Goal: Task Accomplishment & Management: Manage account settings

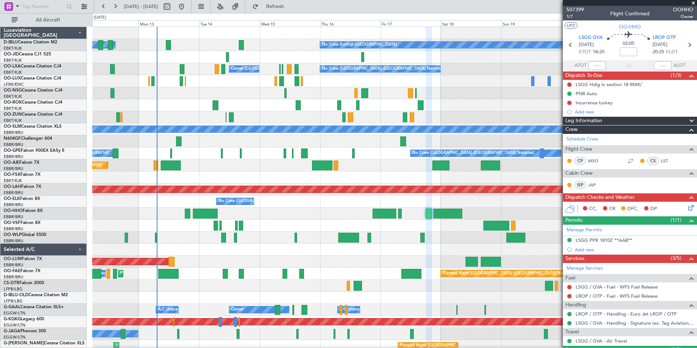
scroll to position [100, 0]
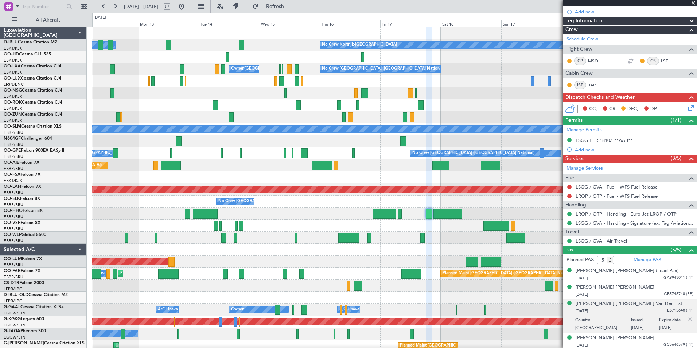
click at [322, 218] on div "Owner [GEOGRAPHIC_DATA]-[GEOGRAPHIC_DATA] No Crew Kortrijk-[GEOGRAPHIC_DATA] No…" at bounding box center [394, 279] width 604 height 505
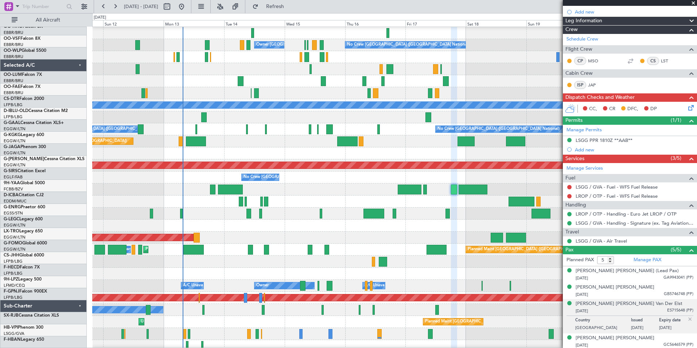
scroll to position [24, 0]
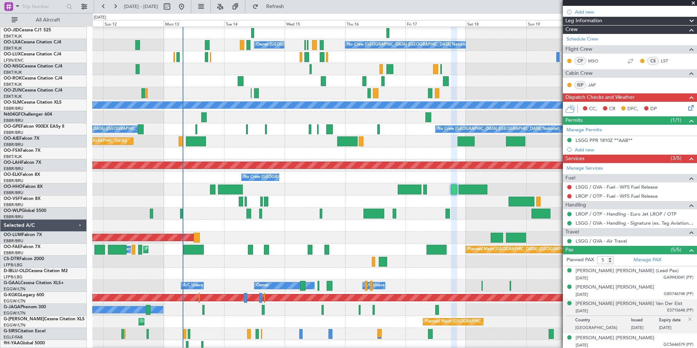
click at [286, 347] on html "[DATE] - [DATE] Refresh Quick Links All Aircraft Owner [GEOGRAPHIC_DATA]-[GEOGR…" at bounding box center [348, 174] width 697 height 348
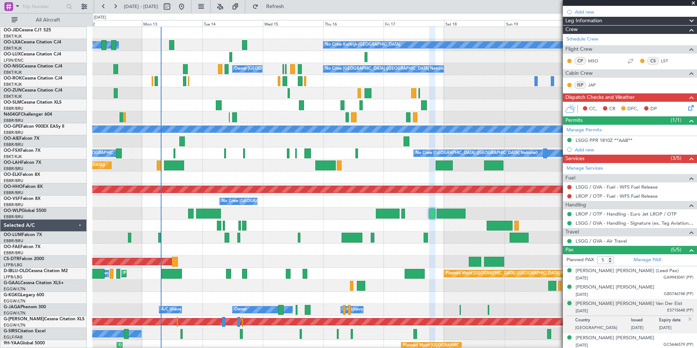
scroll to position [0, 0]
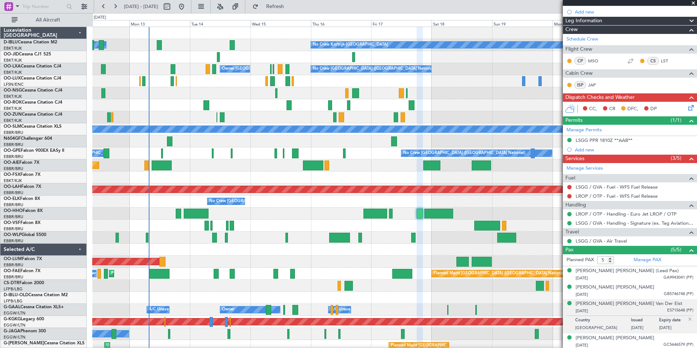
click at [270, 225] on div at bounding box center [394, 225] width 604 height 12
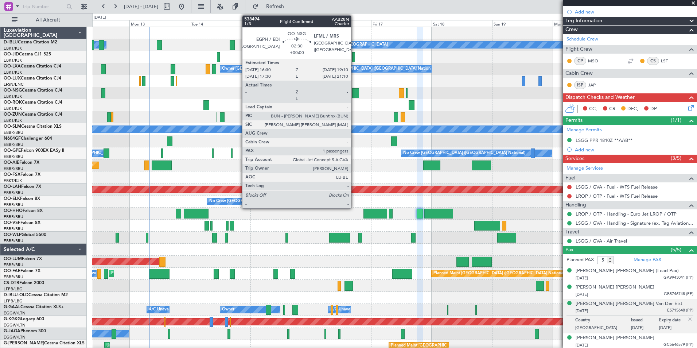
click at [354, 91] on div at bounding box center [355, 93] width 7 height 10
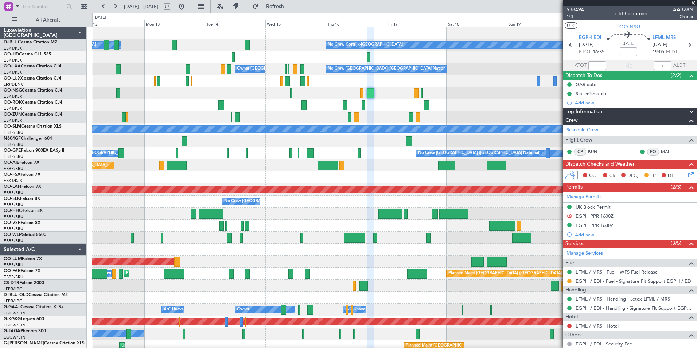
click at [302, 251] on div at bounding box center [394, 249] width 604 height 12
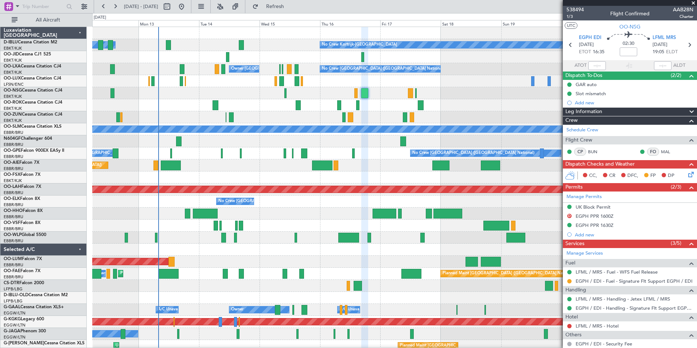
click at [271, 218] on div at bounding box center [394, 213] width 604 height 12
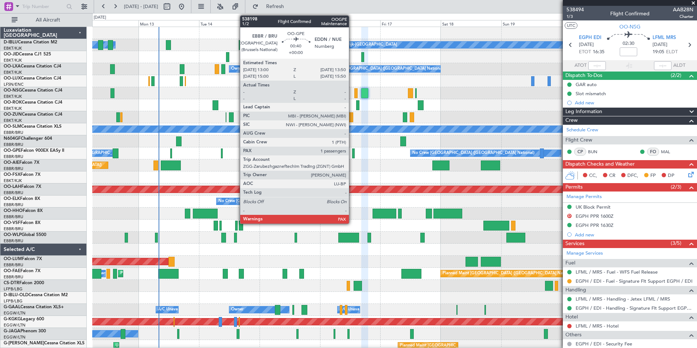
click at [352, 156] on div at bounding box center [353, 153] width 2 height 10
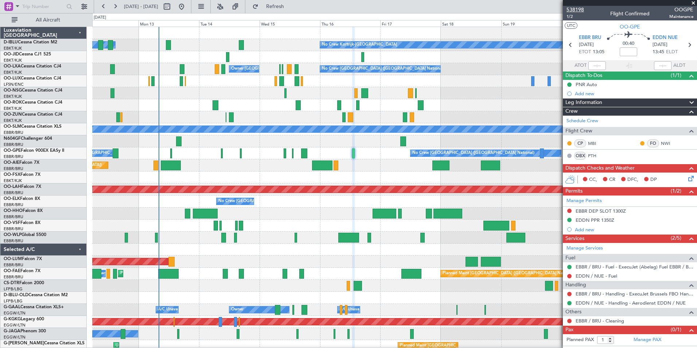
click at [573, 10] on span "538198" at bounding box center [574, 10] width 17 height 8
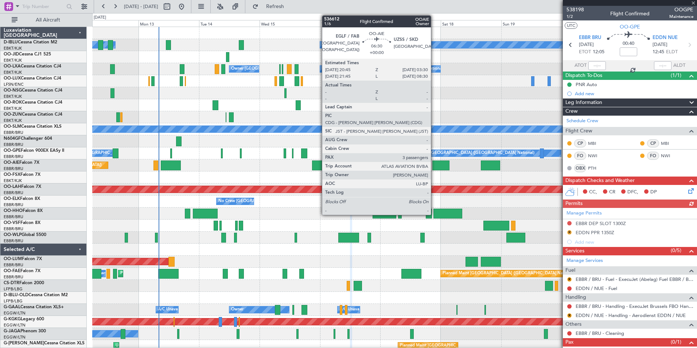
click at [434, 166] on div at bounding box center [440, 165] width 17 height 10
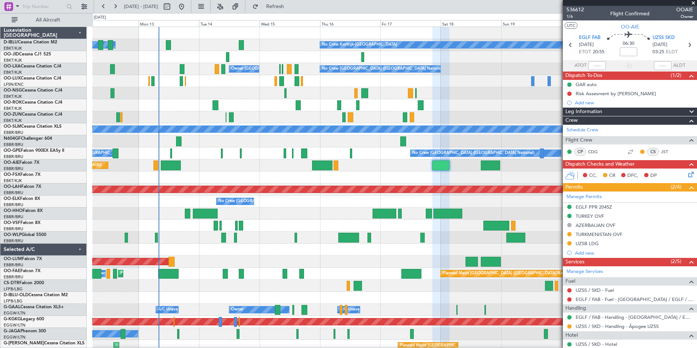
click at [150, 110] on div at bounding box center [394, 105] width 604 height 12
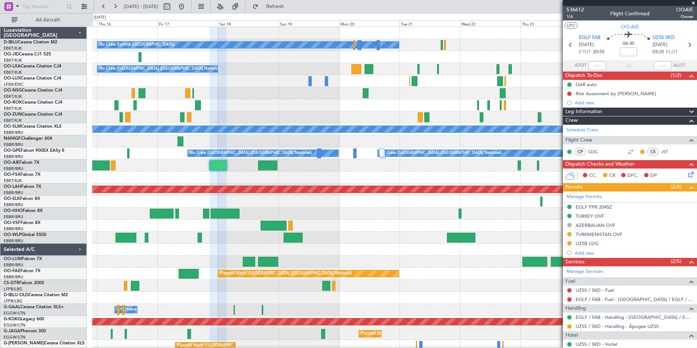
click at [437, 122] on div "No Crew No Crew Kortrijk-[GEOGRAPHIC_DATA] No Crew Planned Maint [GEOGRAPHIC_DA…" at bounding box center [394, 255] width 604 height 457
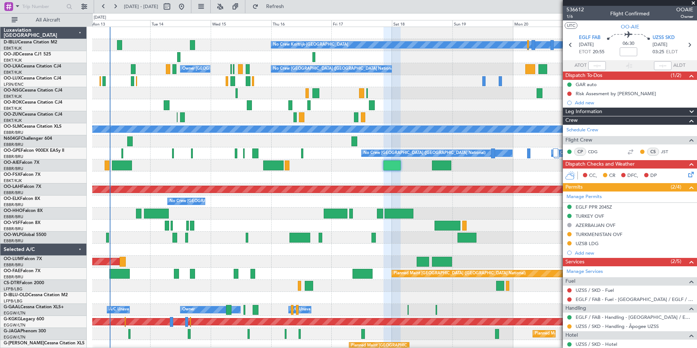
click at [253, 288] on div "No Crew Kortrijk-[GEOGRAPHIC_DATA] No Crew Owner [GEOGRAPHIC_DATA]-[GEOGRAPHIC_…" at bounding box center [394, 279] width 604 height 505
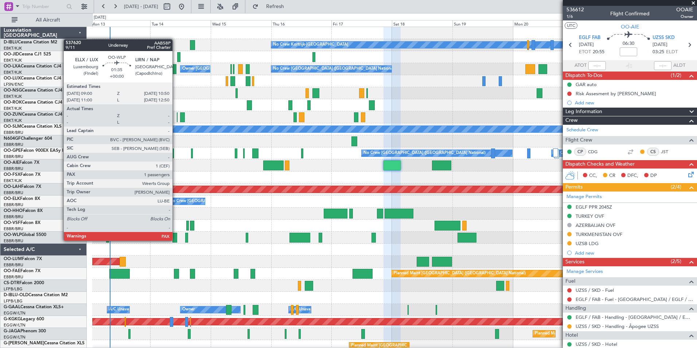
click at [176, 240] on div at bounding box center [174, 238] width 5 height 10
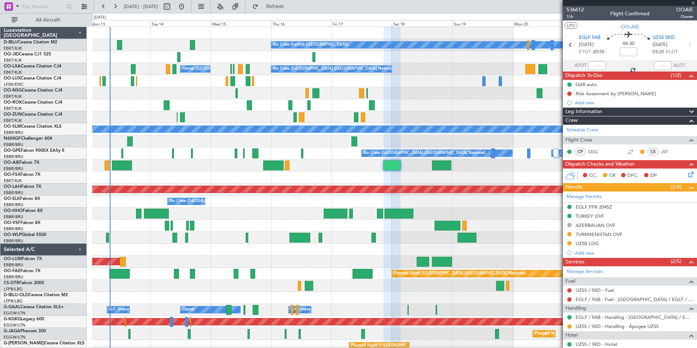
type input "2"
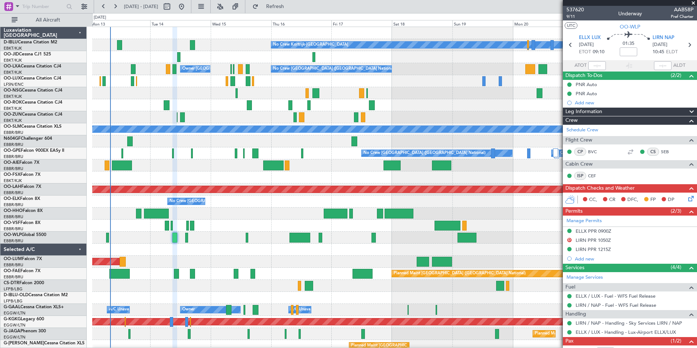
click at [242, 173] on div "No Crew Kortrijk-[GEOGRAPHIC_DATA] No Crew Owner [GEOGRAPHIC_DATA]-[GEOGRAPHIC_…" at bounding box center [394, 279] width 604 height 505
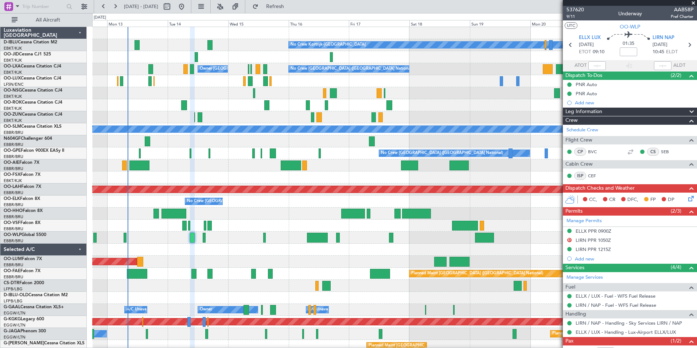
click at [373, 249] on div "No Crew Kortrijk-[GEOGRAPHIC_DATA] Owner [GEOGRAPHIC_DATA]-[GEOGRAPHIC_DATA] No…" at bounding box center [394, 279] width 604 height 505
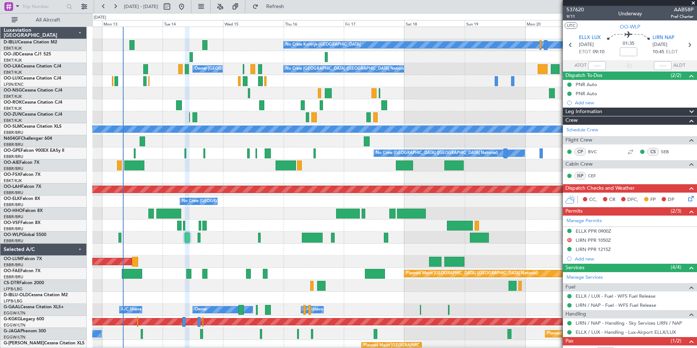
click at [362, 246] on div at bounding box center [394, 249] width 604 height 12
click at [173, 6] on button at bounding box center [167, 7] width 12 height 12
select select "10"
select select "2025"
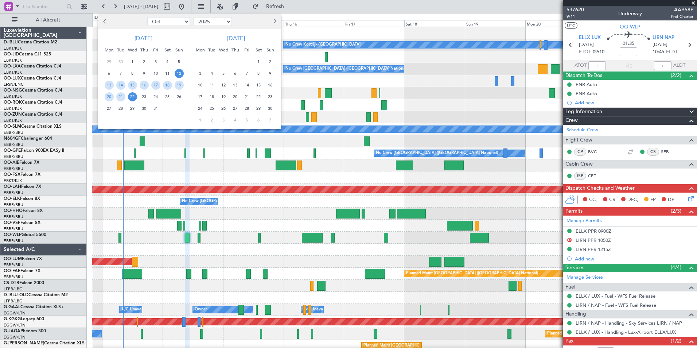
click at [177, 20] on select "Jan Feb Mar Apr May Jun [DATE] Aug Sep Oct Nov Dec" at bounding box center [168, 21] width 43 height 9
select select "12"
click at [147, 17] on select "Jan Feb Mar Apr May Jun [DATE] Aug Sep Oct Nov Dec" at bounding box center [168, 21] width 43 height 9
click at [146, 73] on span "11" at bounding box center [144, 73] width 9 height 9
click at [148, 95] on span "25" at bounding box center [144, 96] width 9 height 9
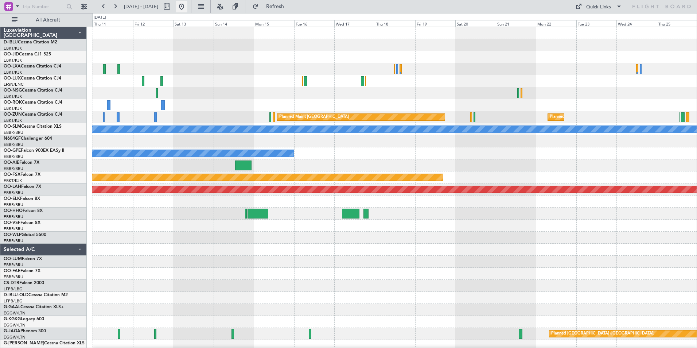
click at [187, 6] on button at bounding box center [182, 7] width 12 height 12
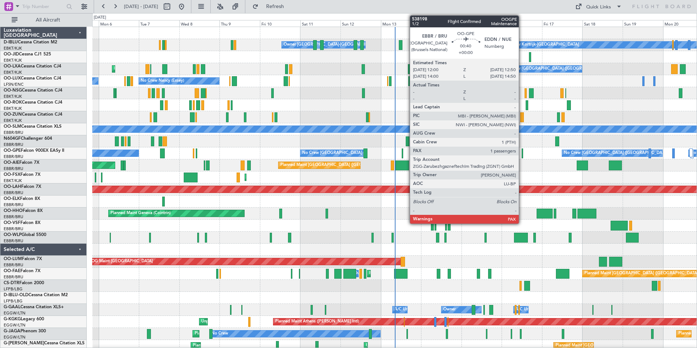
click at [522, 154] on div at bounding box center [521, 153] width 1 height 10
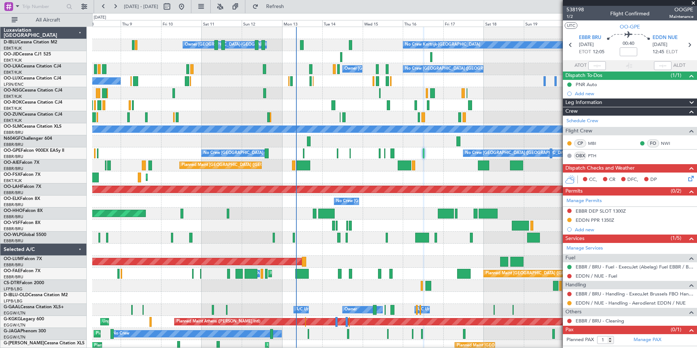
click at [411, 244] on div "No Crew Kortrijk-[GEOGRAPHIC_DATA] Owner [GEOGRAPHIC_DATA]-[GEOGRAPHIC_DATA] No…" at bounding box center [394, 279] width 604 height 505
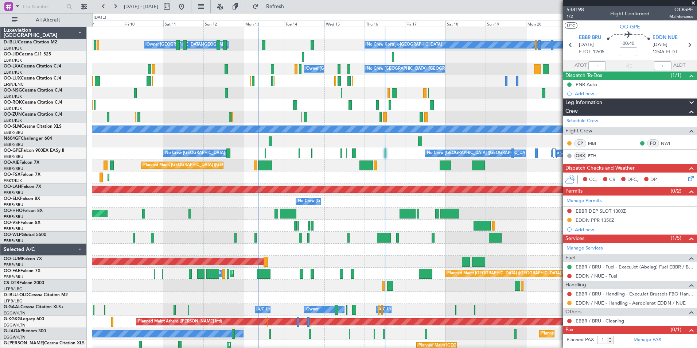
click at [572, 6] on span "538198" at bounding box center [574, 10] width 17 height 8
click at [345, 190] on div "No Crew Kortrijk-[GEOGRAPHIC_DATA] Owner [GEOGRAPHIC_DATA]-[GEOGRAPHIC_DATA] No…" at bounding box center [394, 279] width 604 height 505
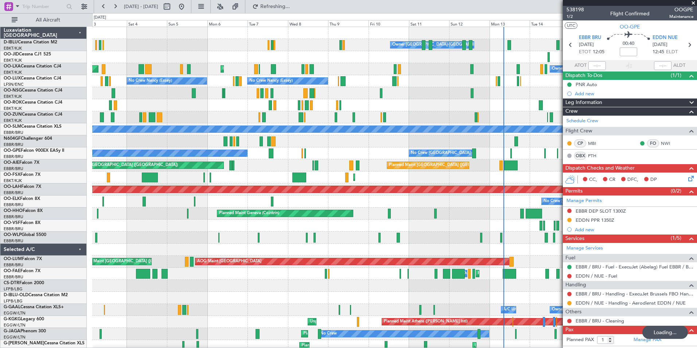
click at [441, 157] on div "No Crew Kortrijk-[GEOGRAPHIC_DATA] Owner [GEOGRAPHIC_DATA]-[GEOGRAPHIC_DATA] Pl…" at bounding box center [394, 279] width 604 height 505
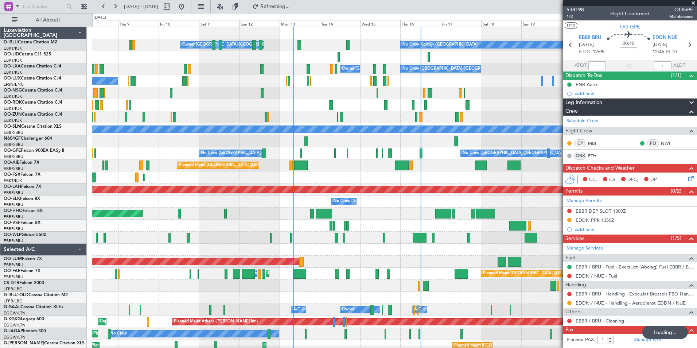
click at [230, 226] on div at bounding box center [394, 225] width 604 height 12
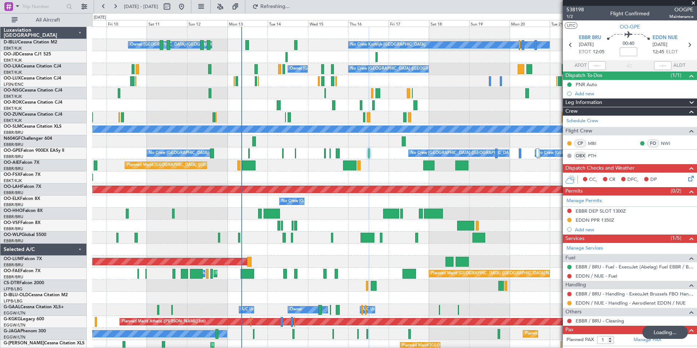
click at [157, 195] on div "No Crew [GEOGRAPHIC_DATA] ([GEOGRAPHIC_DATA] National)" at bounding box center [394, 201] width 604 height 12
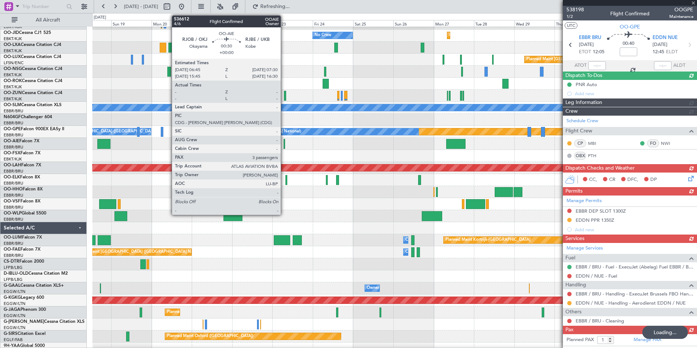
click at [107, 204] on div "No Crew No Crew Kortrijk-Wevelgem No Crew Planned Maint Kortrijk-Wevelgem No Cr…" at bounding box center [394, 257] width 604 height 505
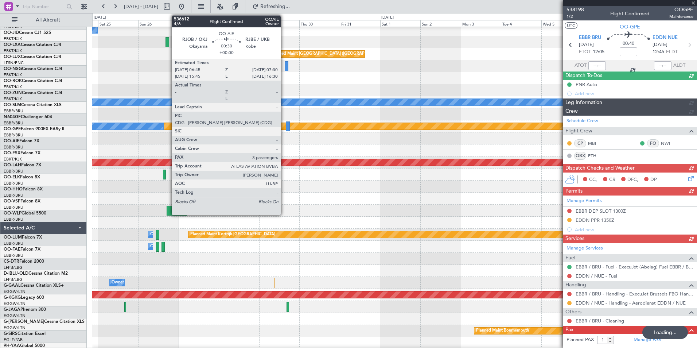
scroll to position [27, 0]
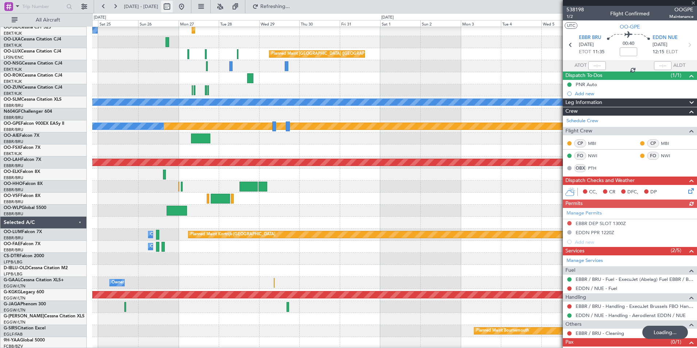
click at [173, 10] on button at bounding box center [167, 7] width 12 height 12
select select "10"
select select "2025"
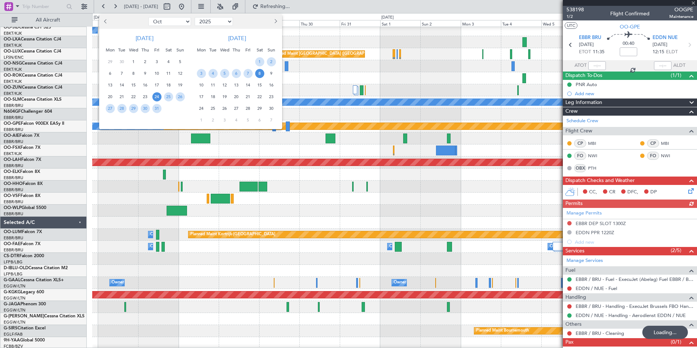
click at [182, 23] on select "Jan Feb Mar Apr May Jun [DATE] Aug Sep Oct Nov Dec" at bounding box center [169, 21] width 43 height 9
select select "12"
click at [148, 17] on select "Jan Feb Mar Apr May Jun [DATE] Aug Sep Oct Nov Dec" at bounding box center [169, 21] width 43 height 9
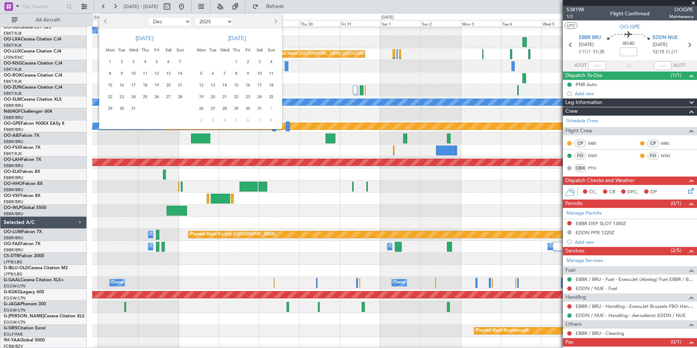
click at [132, 60] on span "3" at bounding box center [133, 61] width 9 height 9
click at [135, 86] on span "17" at bounding box center [133, 85] width 9 height 9
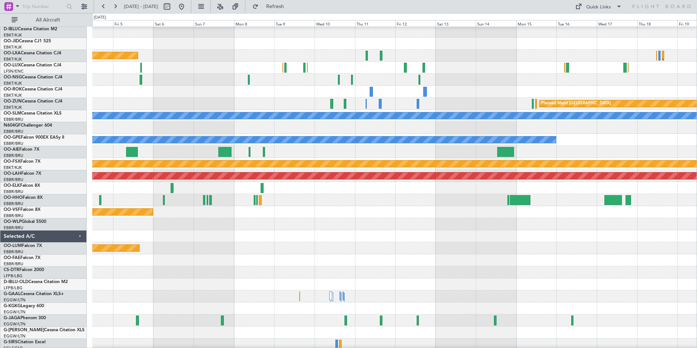
click at [142, 246] on div "Planned Maint Kortrijk-[GEOGRAPHIC_DATA]" at bounding box center [394, 248] width 604 height 12
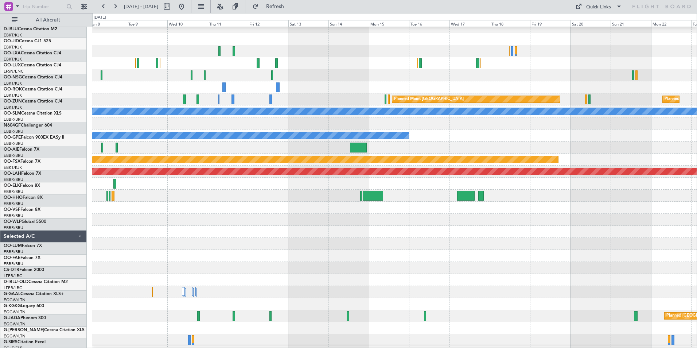
scroll to position [18, 0]
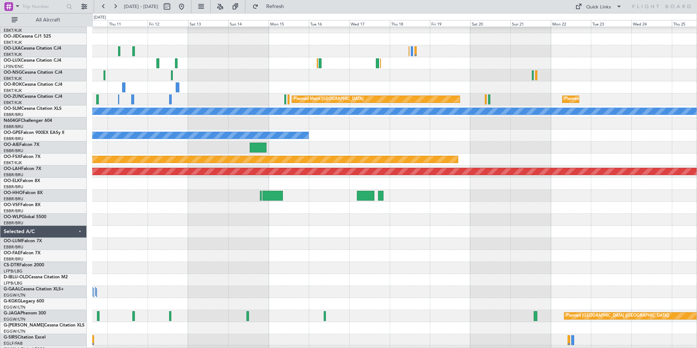
click at [189, 246] on div at bounding box center [394, 244] width 604 height 12
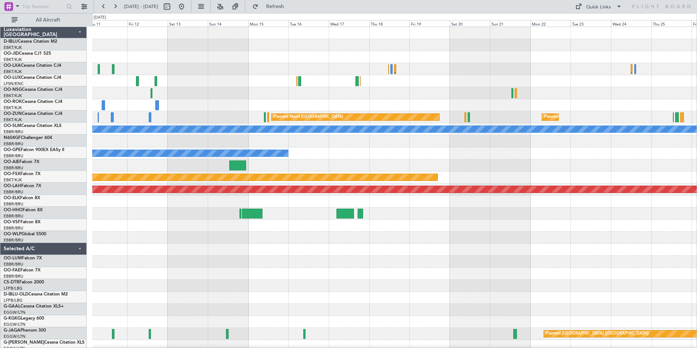
scroll to position [0, 0]
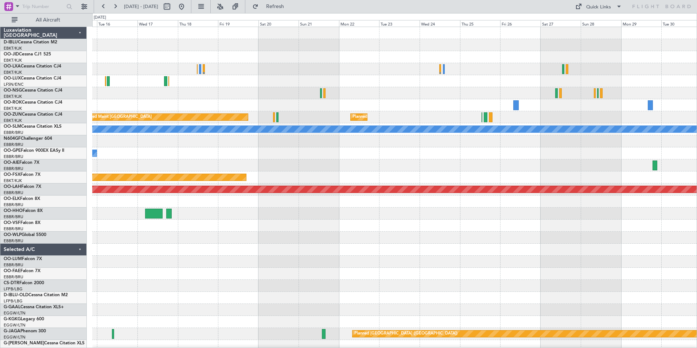
click at [111, 184] on div "Planned Maint Zurich Planned Maint Kortrijk-Wevelgem A/C Unavailable Monchengla…" at bounding box center [394, 255] width 604 height 457
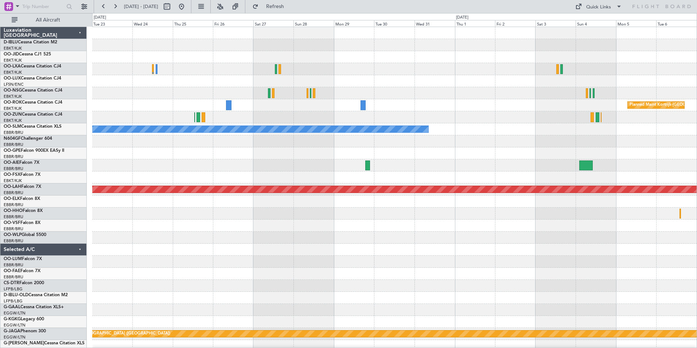
click at [185, 166] on div at bounding box center [394, 165] width 604 height 12
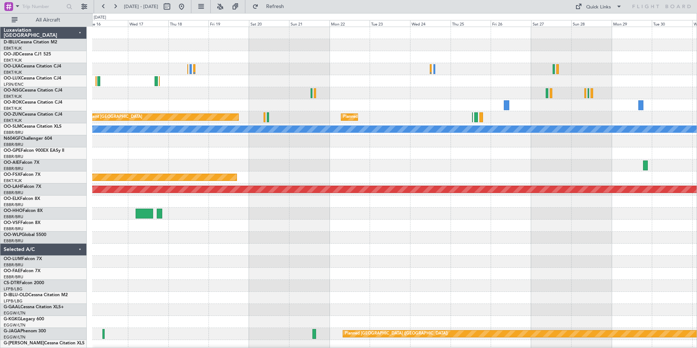
click at [696, 161] on html "23 Dec 2025 - 07 Jan 2026 Refresh Quick Links All Aircraft Planned Maint Kortri…" at bounding box center [348, 174] width 697 height 348
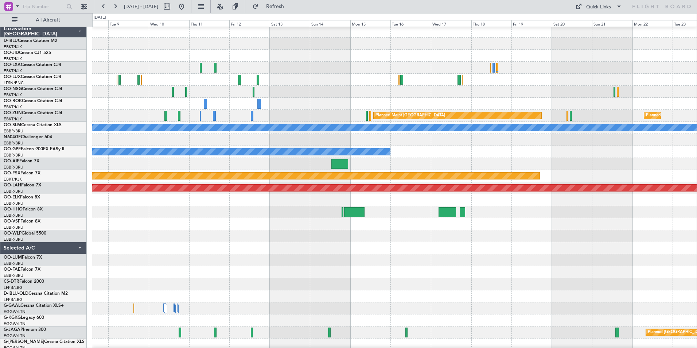
click at [696, 174] on html "23 Dec 2025 - 07 Jan 2026 Refresh Quick Links All Aircraft Planned Maint Paris …" at bounding box center [348, 174] width 697 height 348
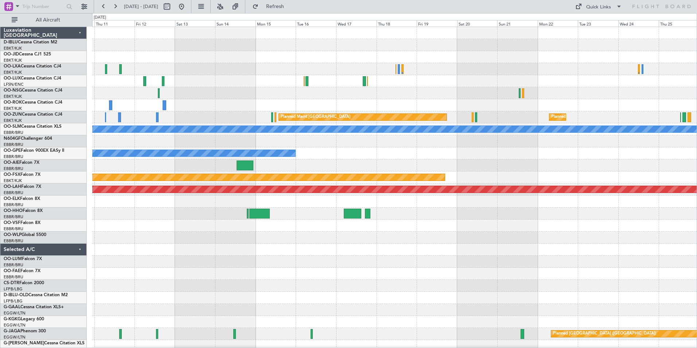
scroll to position [0, 0]
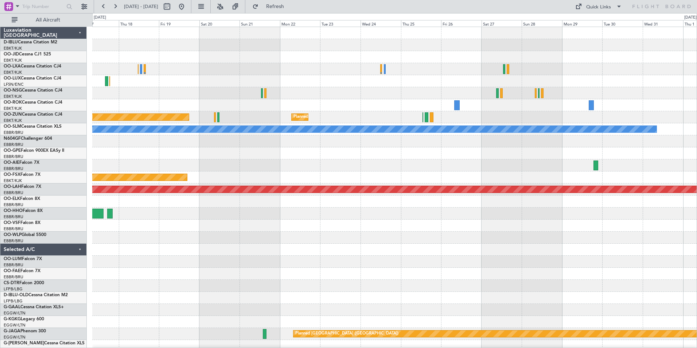
click at [368, 158] on div "Planned Maint Zurich Planned Maint Kortrijk-Wevelgem A/C Unavailable Monchengla…" at bounding box center [394, 255] width 604 height 457
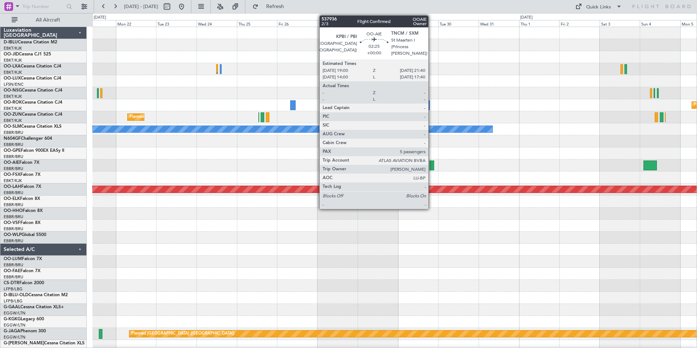
click at [431, 162] on div at bounding box center [431, 165] width 5 height 10
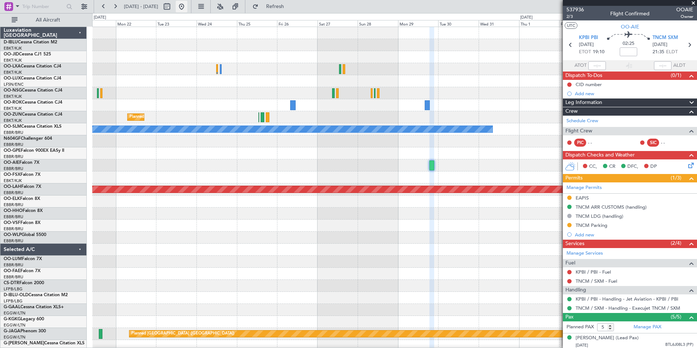
click at [187, 9] on button at bounding box center [182, 7] width 12 height 12
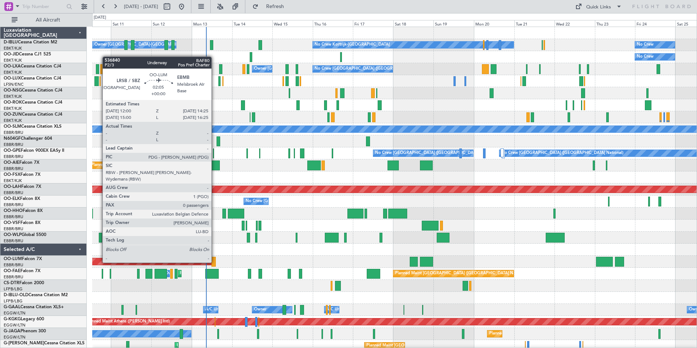
click at [215, 262] on div at bounding box center [213, 262] width 4 height 10
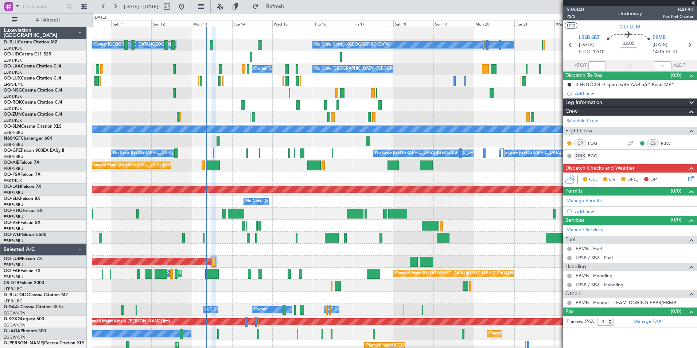
click at [572, 9] on span "536840" at bounding box center [574, 10] width 17 height 8
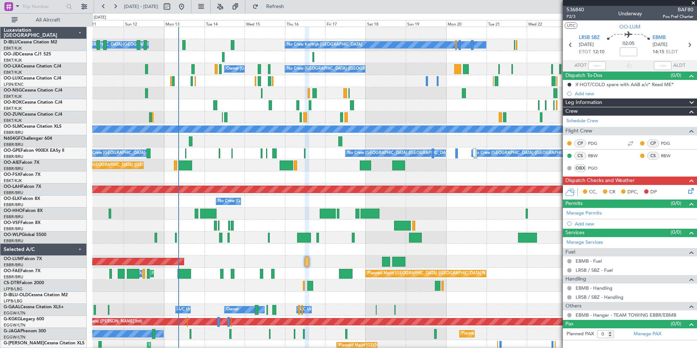
click at [279, 249] on div at bounding box center [394, 249] width 604 height 12
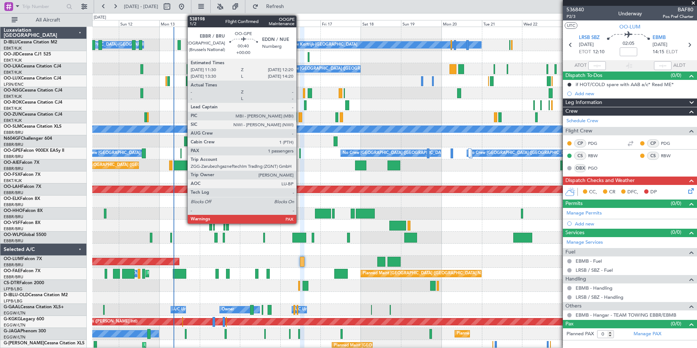
click at [300, 150] on div at bounding box center [299, 153] width 1 height 10
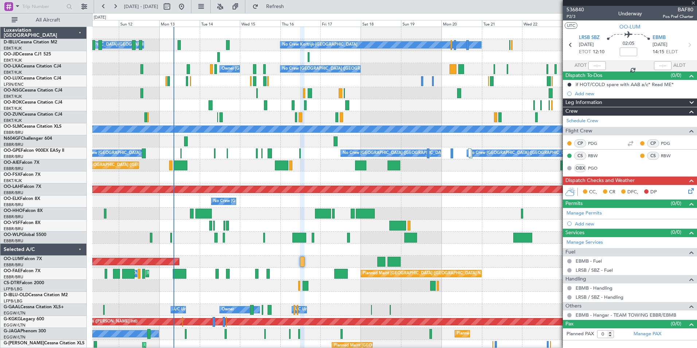
type input "1"
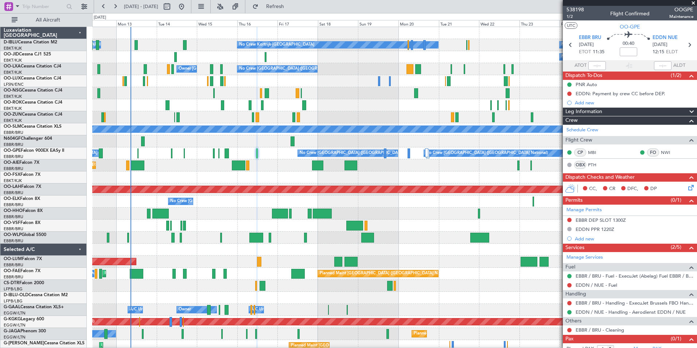
click at [384, 233] on div "No Crew Kortrijk-Wevelgem Owner Kortrijk-Wevelgem No Crew No Crew Planned Maint…" at bounding box center [394, 279] width 604 height 505
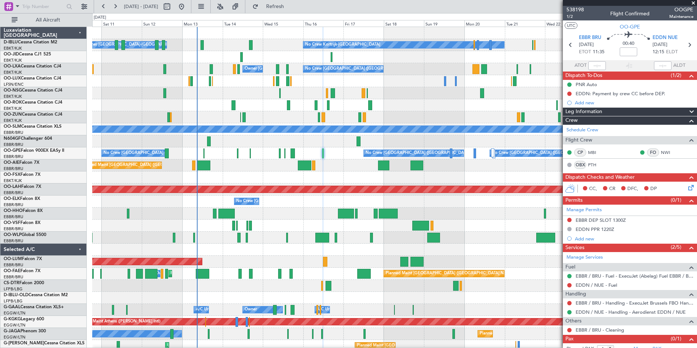
click at [230, 257] on div "Owner Kortrijk-Wevelgem No Crew Kortrijk-Wevelgem No Crew No Crew Planned Maint…" at bounding box center [394, 279] width 604 height 505
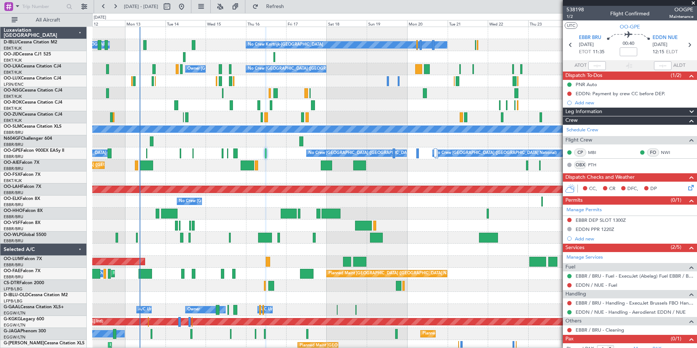
click at [224, 281] on div "Owner Kortrijk-Wevelgem No Crew Kortrijk-Wevelgem No Crew No Crew Planned Maint…" at bounding box center [394, 279] width 604 height 505
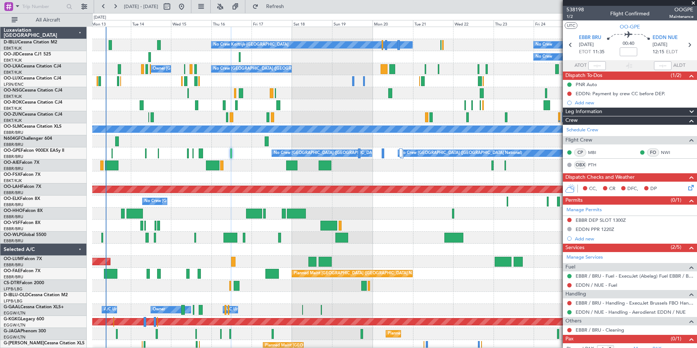
click at [405, 241] on div at bounding box center [394, 237] width 604 height 12
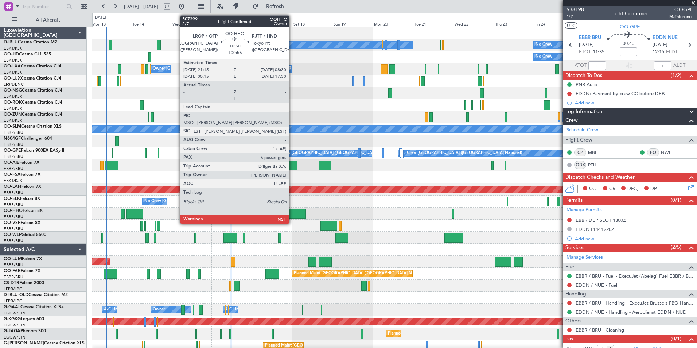
click at [292, 209] on div at bounding box center [296, 213] width 19 height 10
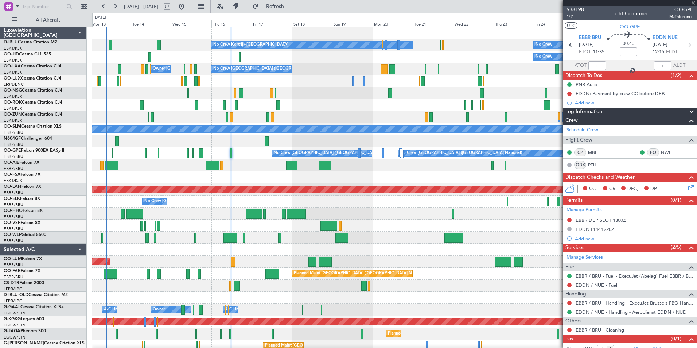
type input "+00:55"
type input "5"
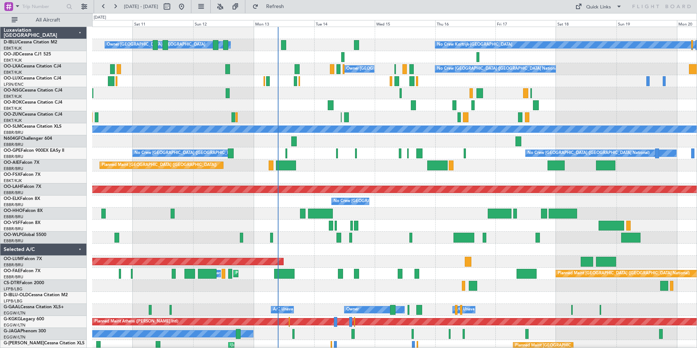
click at [369, 258] on div "No Crew Kortrijk-[GEOGRAPHIC_DATA] Owner [GEOGRAPHIC_DATA]-[GEOGRAPHIC_DATA] No…" at bounding box center [394, 285] width 604 height 517
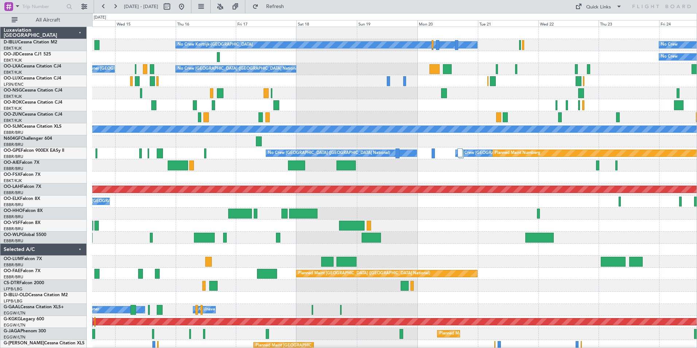
click at [181, 219] on div "No Crew Kortrijk-Wevelgem No Crew Owner Kortrijk-Wevelgem No Crew Owner Kortrij…" at bounding box center [394, 285] width 604 height 517
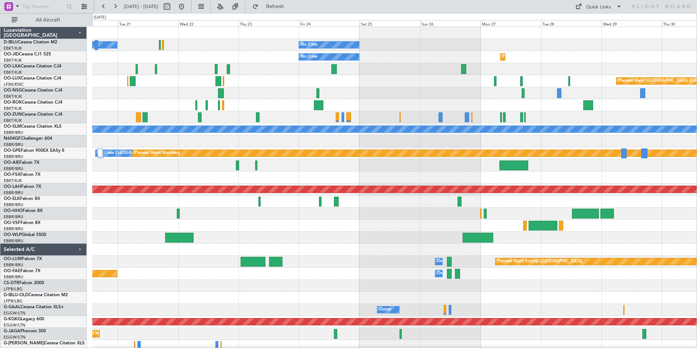
click at [135, 251] on div "No Crew Kortrijk-Wevelgem No Crew No Crew Planned Maint Kortrijk-Wevelgem Plann…" at bounding box center [394, 285] width 604 height 517
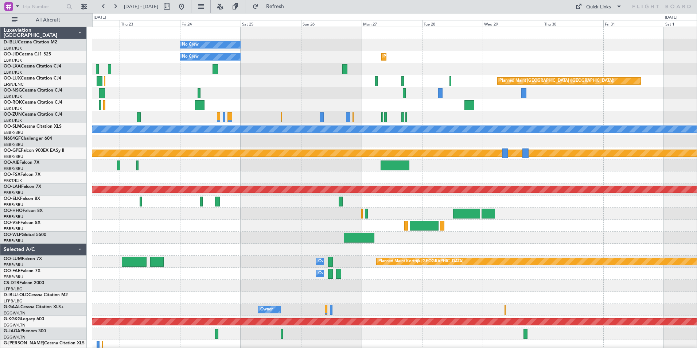
click at [283, 249] on div "No Crew No Crew Kortrijk-Wevelgem No Crew Planned Maint Kortrijk-Wevelgem Plann…" at bounding box center [394, 285] width 604 height 517
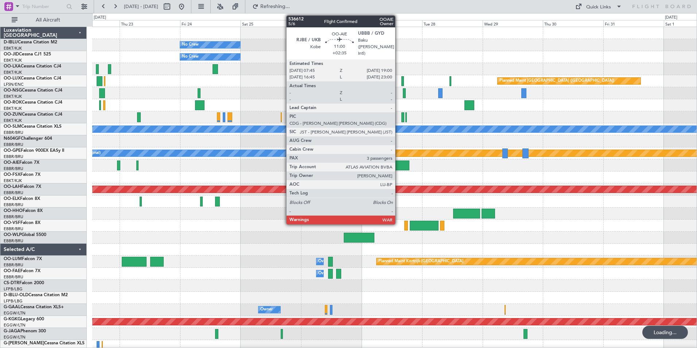
click at [398, 164] on div at bounding box center [394, 165] width 28 height 10
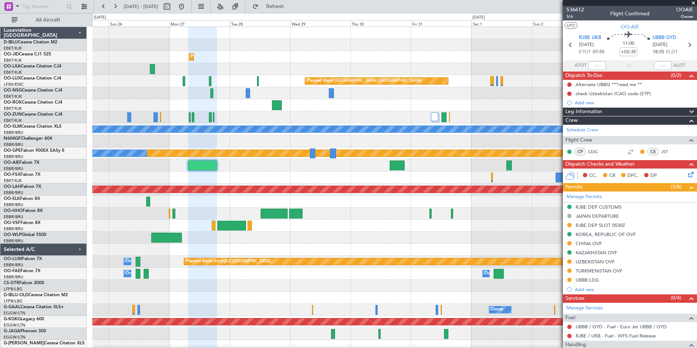
click at [268, 241] on div "No Crew Planned Maint Paris (Le Bourget) Planned Maint Kortrijk-Wevelgem No Cre…" at bounding box center [394, 255] width 604 height 457
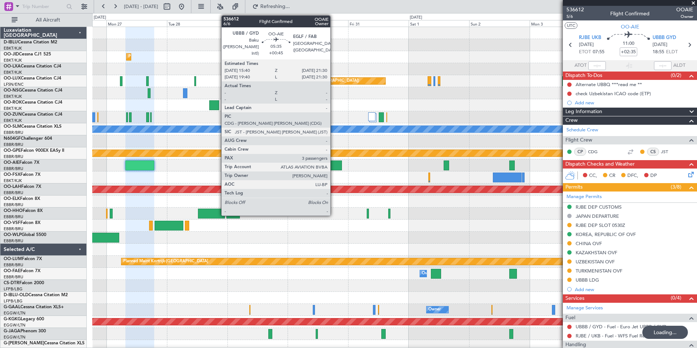
click at [333, 164] on div at bounding box center [334, 165] width 15 height 10
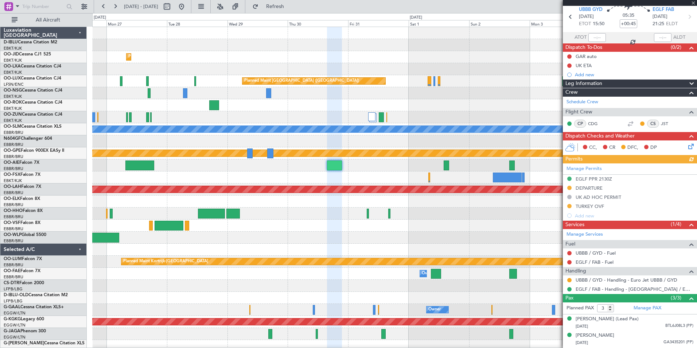
scroll to position [51, 0]
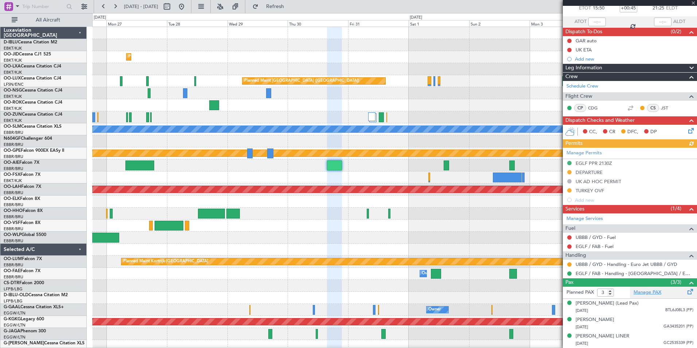
click at [646, 289] on link "Manage PAX" at bounding box center [647, 292] width 28 height 7
click at [154, 164] on div at bounding box center [394, 165] width 604 height 12
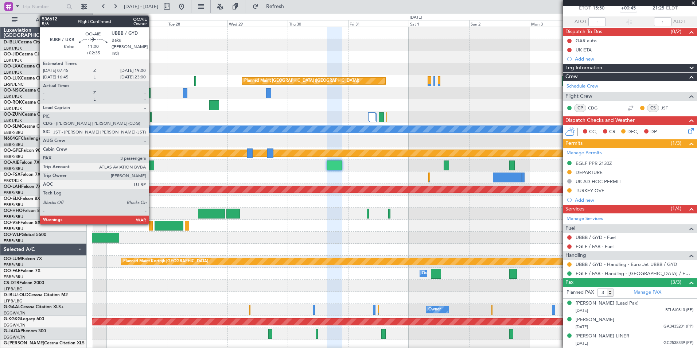
click at [152, 164] on div at bounding box center [139, 165] width 28 height 10
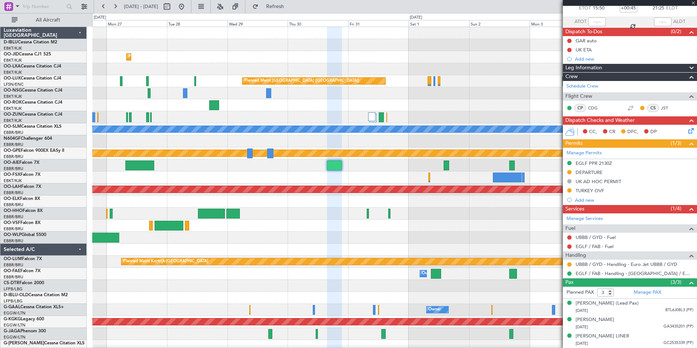
type input "+02:35"
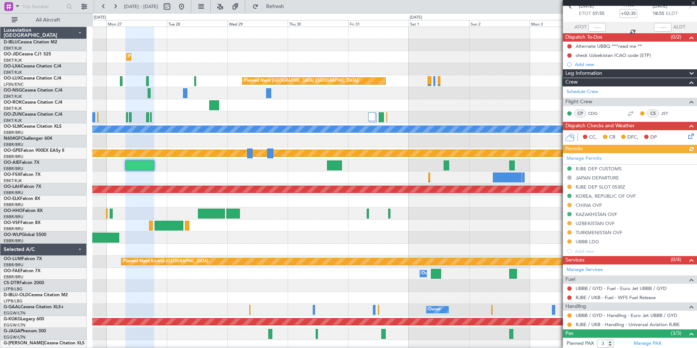
scroll to position [96, 0]
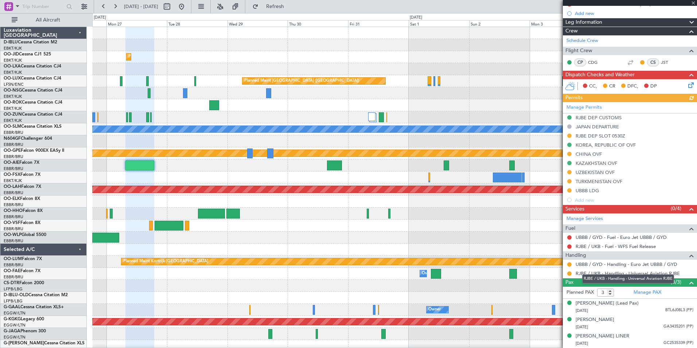
click at [610, 287] on mat-tooltip-component "RJBE / UKB - Handling - Universal Aviation RJBE" at bounding box center [628, 278] width 102 height 19
click at [609, 288] on input "4" at bounding box center [605, 292] width 17 height 8
click at [610, 289] on input "4" at bounding box center [605, 292] width 17 height 8
click at [610, 288] on input "3" at bounding box center [605, 292] width 17 height 8
click at [688, 278] on span at bounding box center [691, 282] width 9 height 9
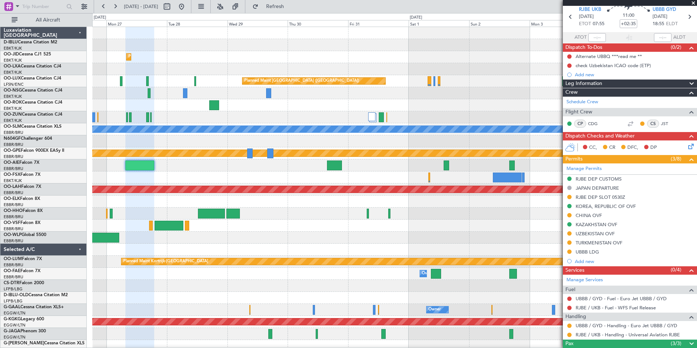
click at [689, 342] on span at bounding box center [691, 343] width 9 height 9
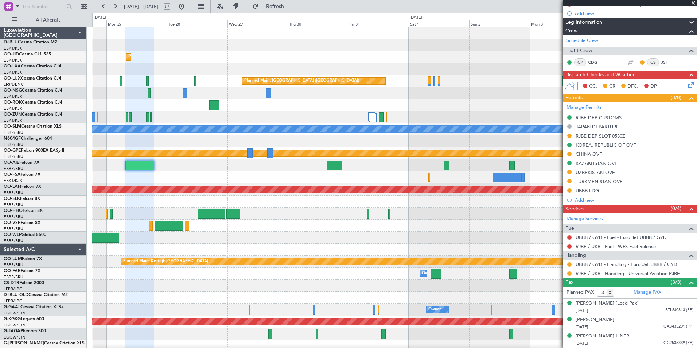
scroll to position [0, 0]
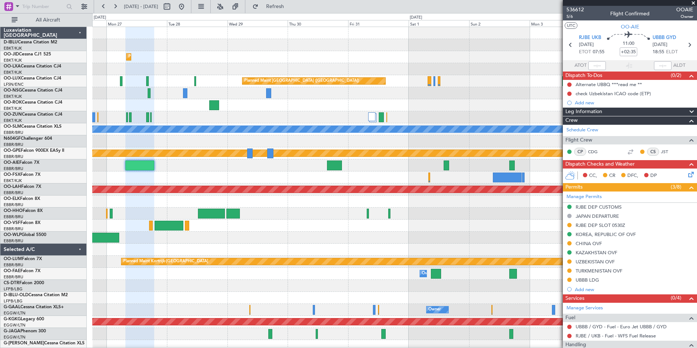
click at [695, 2] on span at bounding box center [692, 3] width 7 height 7
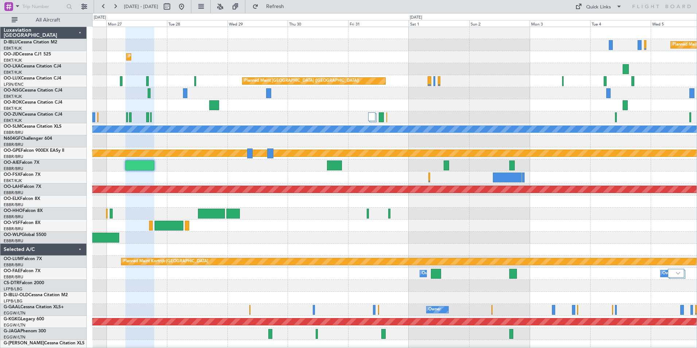
type input "0"
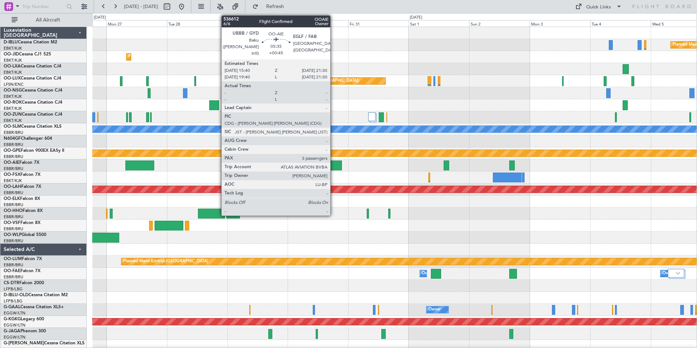
click at [333, 163] on div at bounding box center [334, 165] width 15 height 10
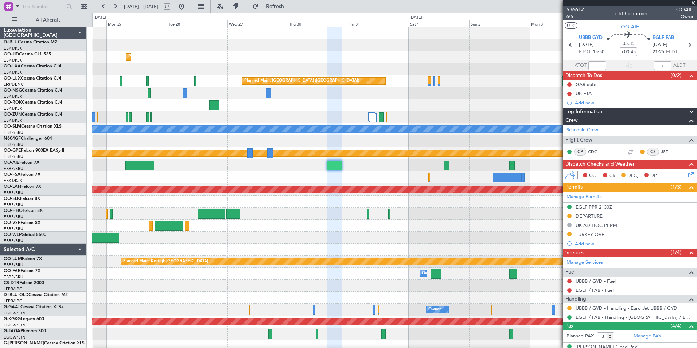
click at [574, 9] on span "536612" at bounding box center [574, 10] width 17 height 8
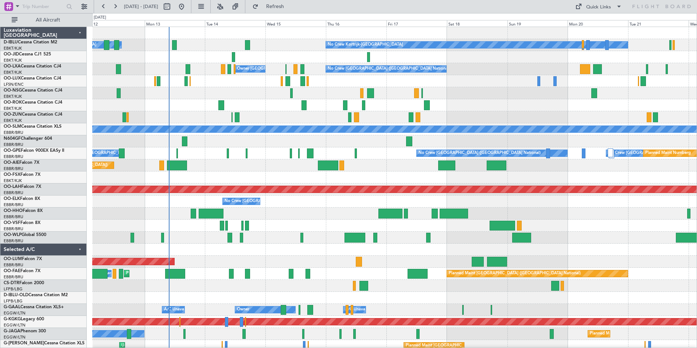
click at [314, 238] on div "No Crew Kortrijk-Wevelgem Owner Kortrijk-Wevelgem No Crew No Crew No Crew Bruss…" at bounding box center [394, 285] width 604 height 517
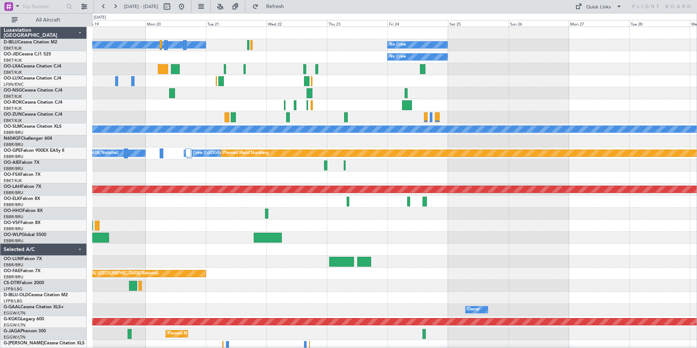
click at [198, 224] on div "No Crew Kortrijk-Wevelgem No Crew No Crew No Crew Brussels (Brussels National) …" at bounding box center [394, 285] width 604 height 517
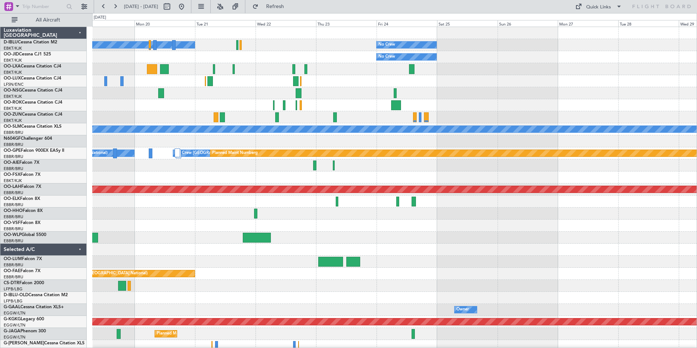
click at [162, 244] on div "No Crew Kortrijk-Wevelgem No Crew No Crew No Crew Brussels (Brussels National) …" at bounding box center [394, 267] width 604 height 481
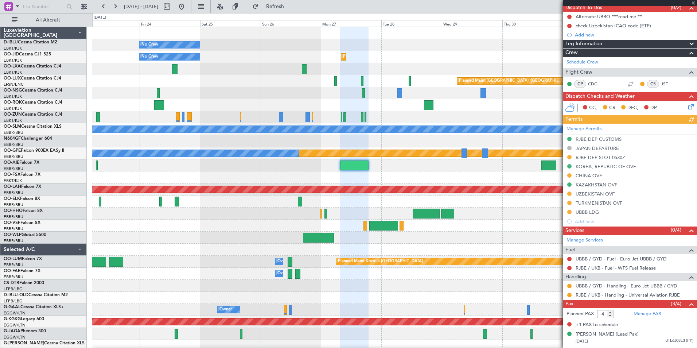
scroll to position [105, 0]
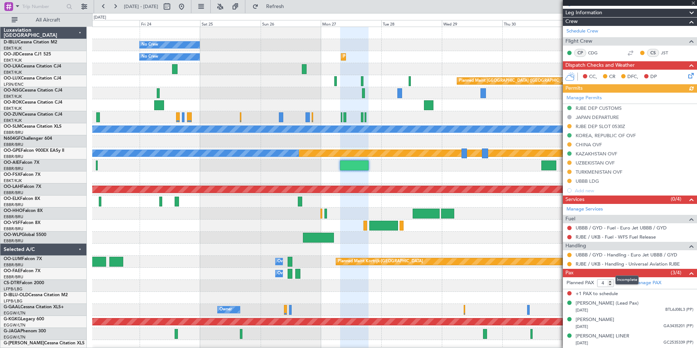
click at [611, 277] on mat-tooltip-component "Incomplete" at bounding box center [627, 279] width 34 height 19
type input "3"
click at [611, 279] on input "3" at bounding box center [605, 283] width 17 height 8
click at [687, 269] on span at bounding box center [691, 273] width 9 height 9
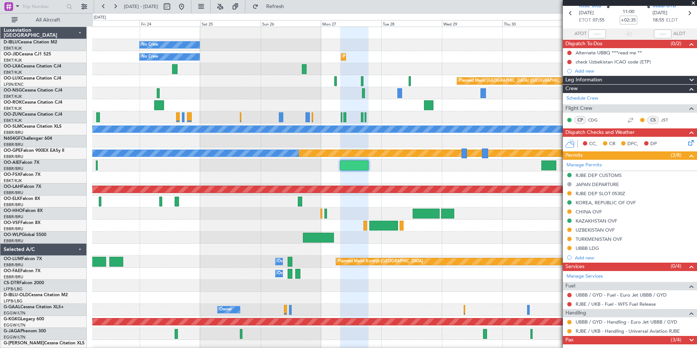
scroll to position [28, 0]
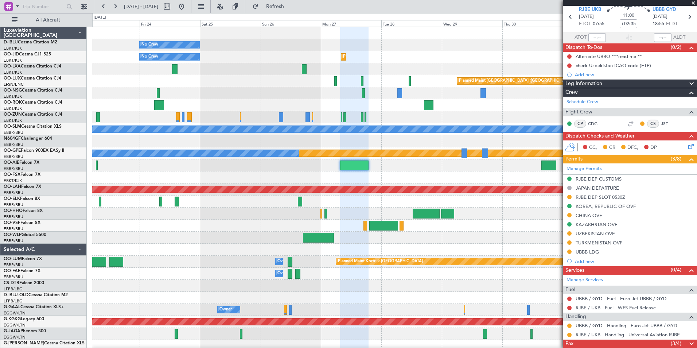
click at [688, 341] on span at bounding box center [691, 343] width 9 height 9
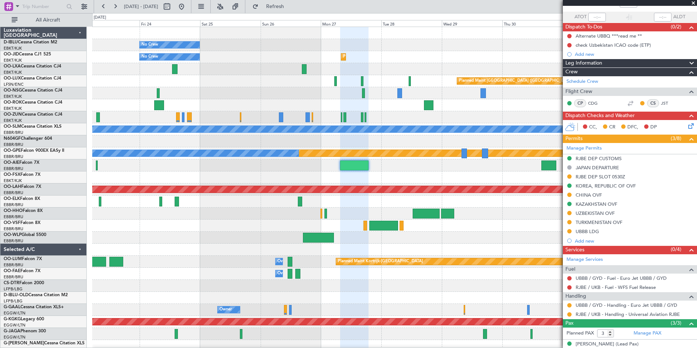
scroll to position [0, 0]
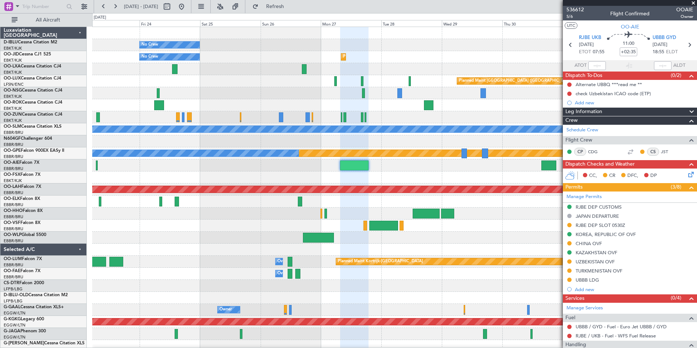
click at [691, 3] on span at bounding box center [692, 3] width 7 height 7
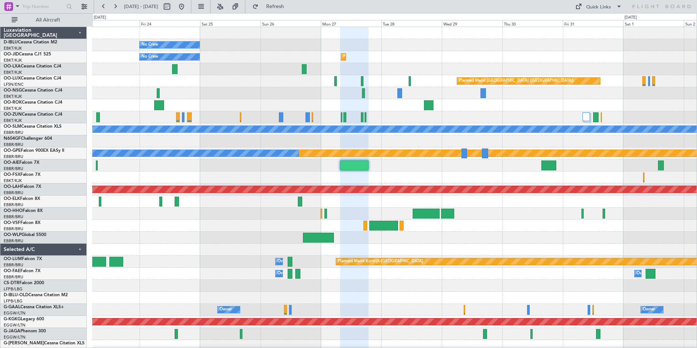
type input "0"
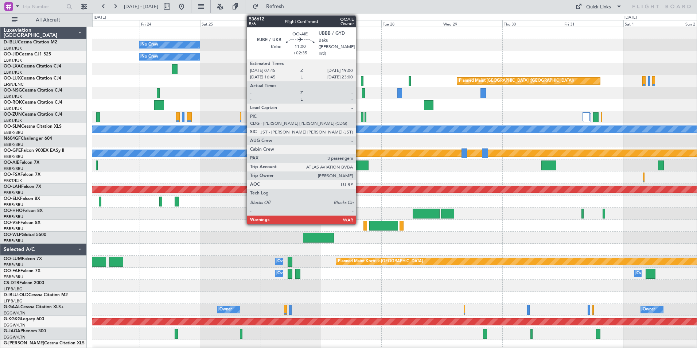
click at [359, 164] on div at bounding box center [354, 165] width 28 height 10
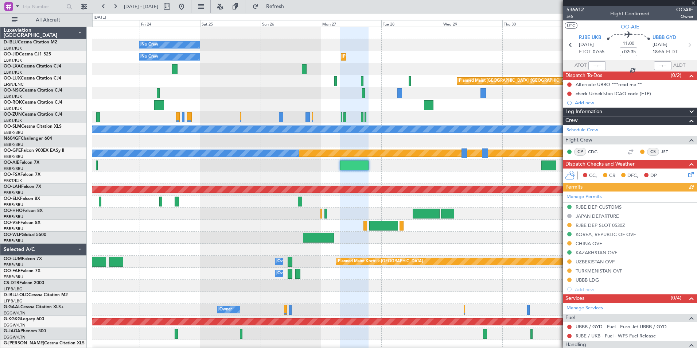
click at [571, 7] on span "536612" at bounding box center [574, 10] width 17 height 8
click at [187, 11] on button at bounding box center [182, 7] width 12 height 12
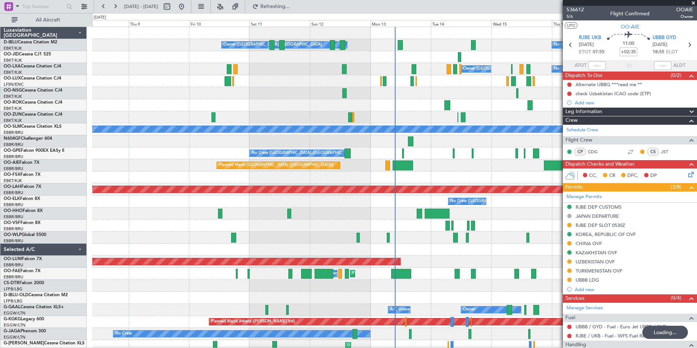
click at [464, 227] on div "No Crew Kortrijk-Wevelgem Owner Kortrijk-Wevelgem No Crew Brussels (Brussels Na…" at bounding box center [394, 285] width 604 height 517
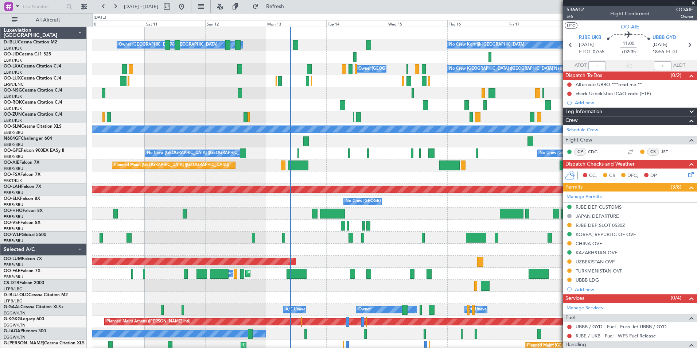
click at [360, 169] on div "Planned Maint [GEOGRAPHIC_DATA] ([GEOGRAPHIC_DATA])" at bounding box center [394, 165] width 604 height 12
